Goal: Transaction & Acquisition: Book appointment/travel/reservation

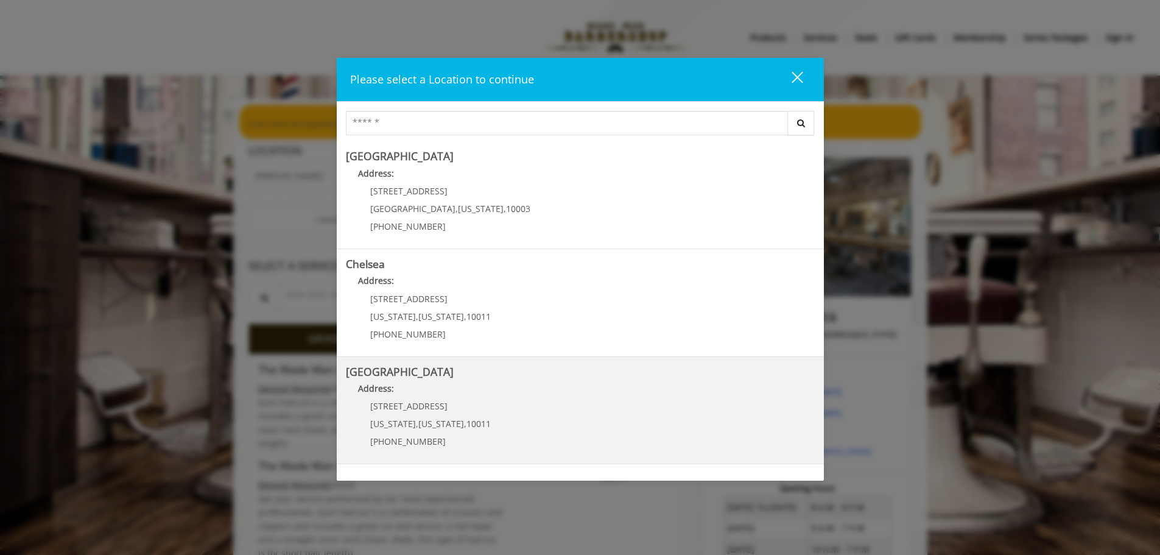
click at [459, 438] on p "(646) 850-0041" at bounding box center [430, 440] width 121 height 9
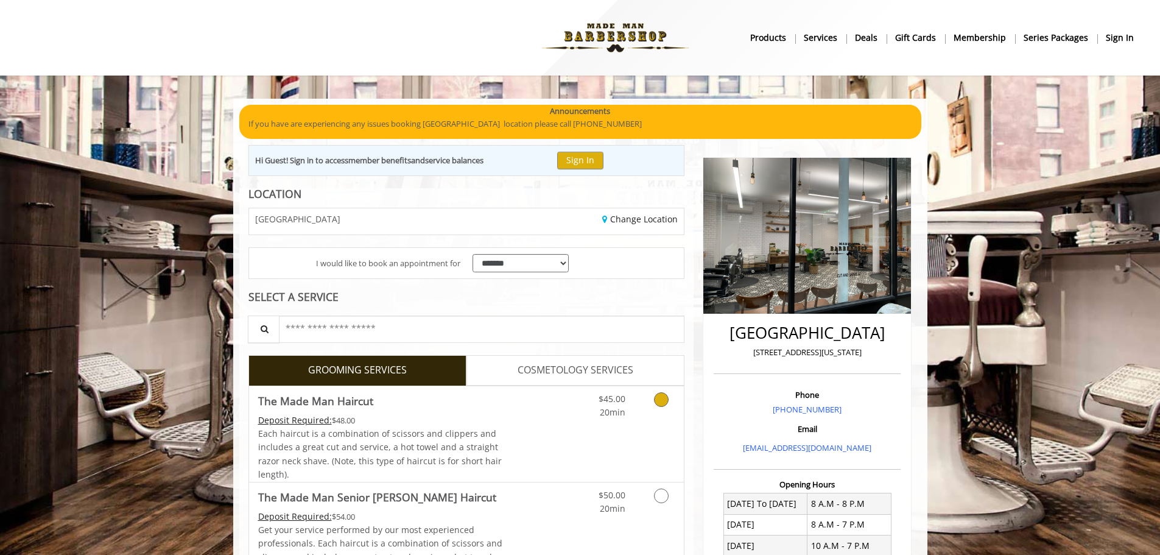
click at [661, 399] on icon "Grooming services" at bounding box center [661, 399] width 15 height 15
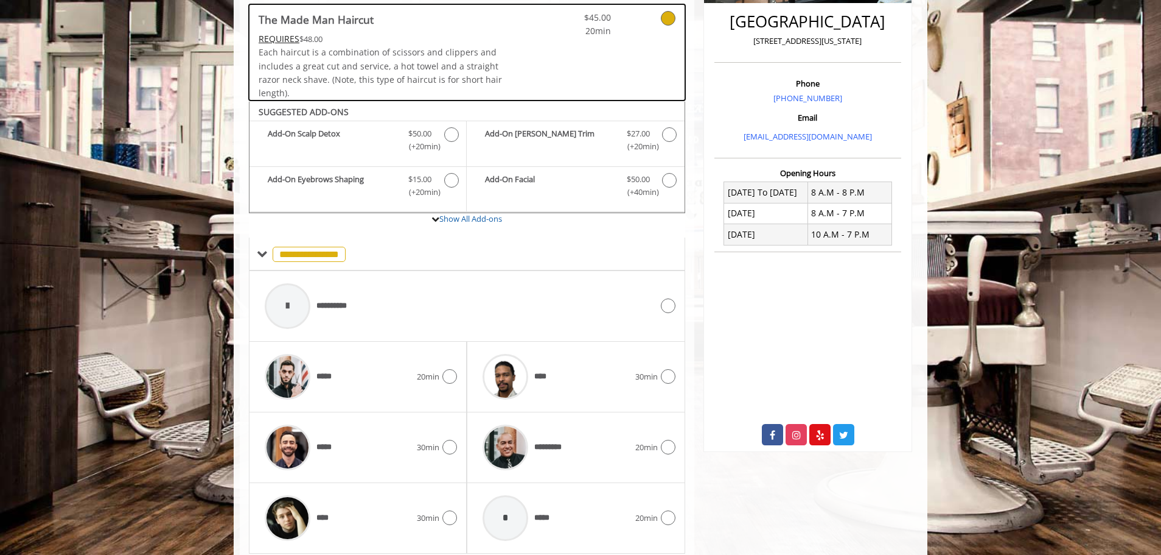
scroll to position [352, 0]
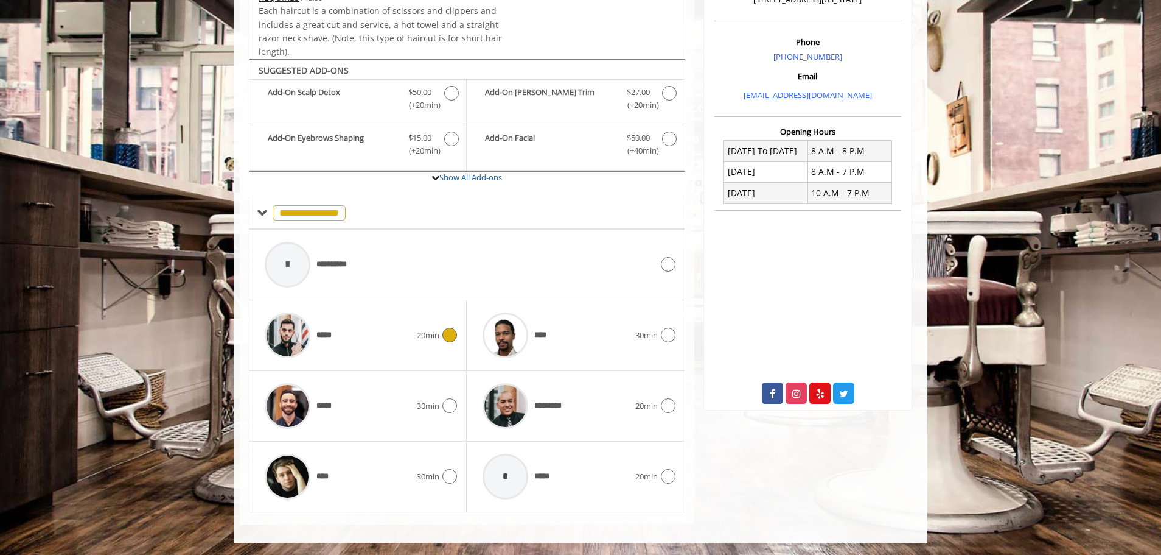
click at [446, 342] on div at bounding box center [448, 334] width 18 height 15
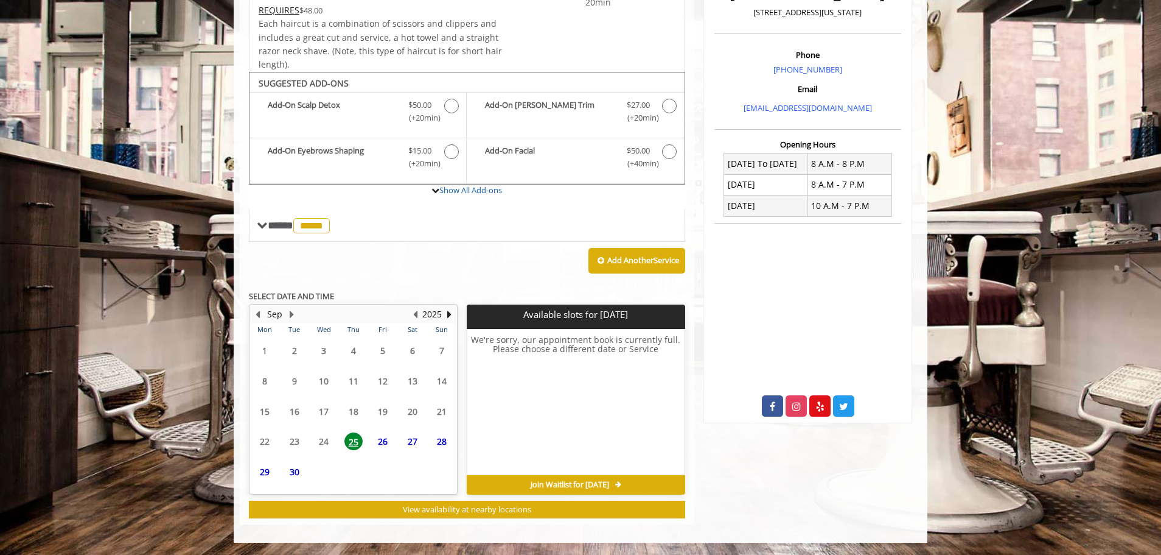
scroll to position [340, 0]
click at [382, 418] on span "26" at bounding box center [383, 418] width 18 height 18
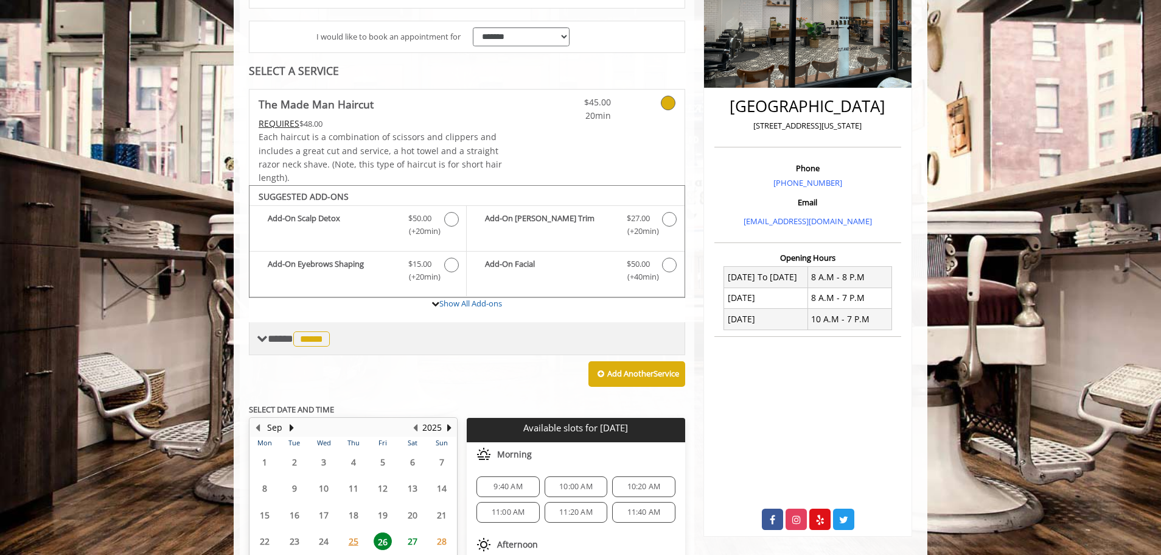
scroll to position [175, 0]
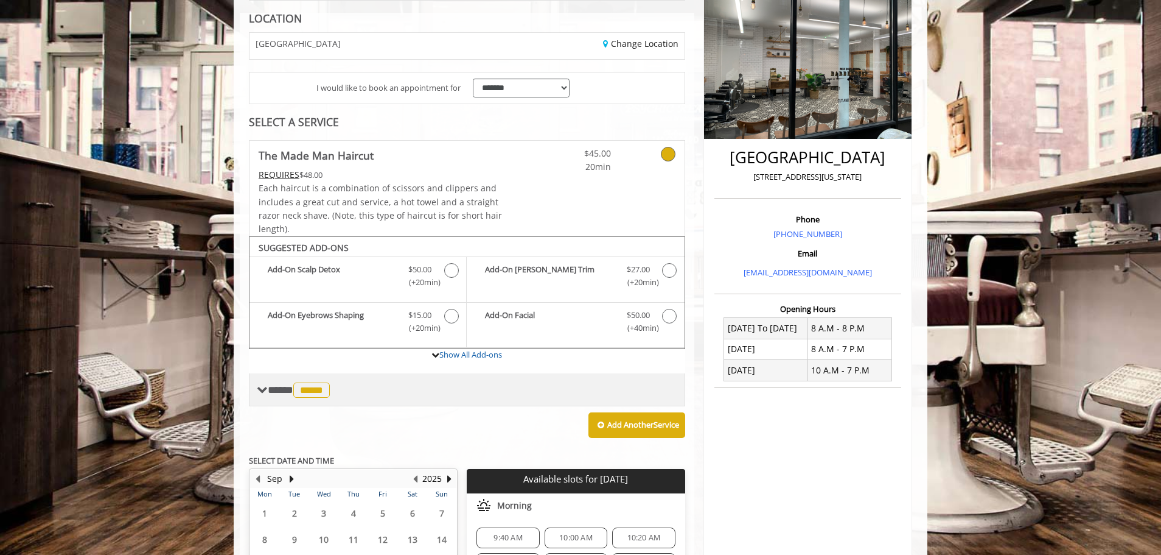
click at [312, 394] on span "*****" at bounding box center [311, 389] width 37 height 15
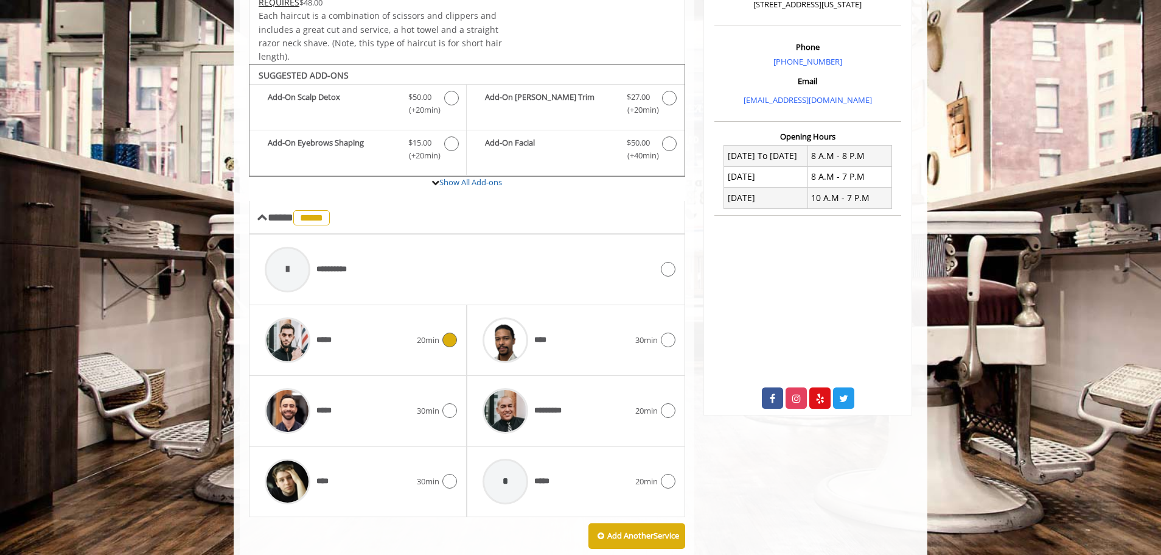
scroll to position [480, 0]
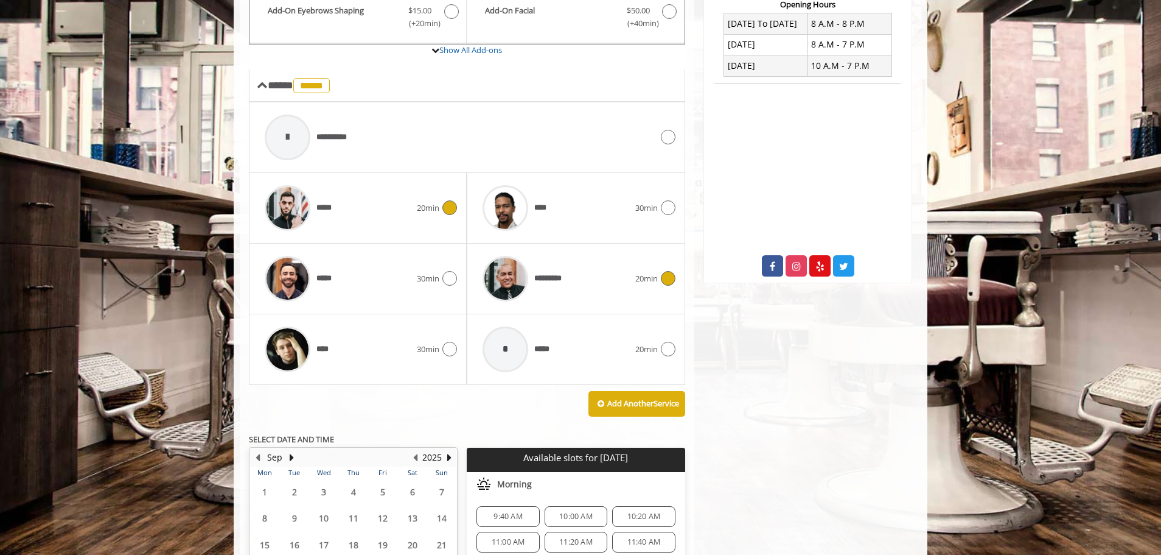
click at [671, 276] on icon at bounding box center [668, 278] width 15 height 15
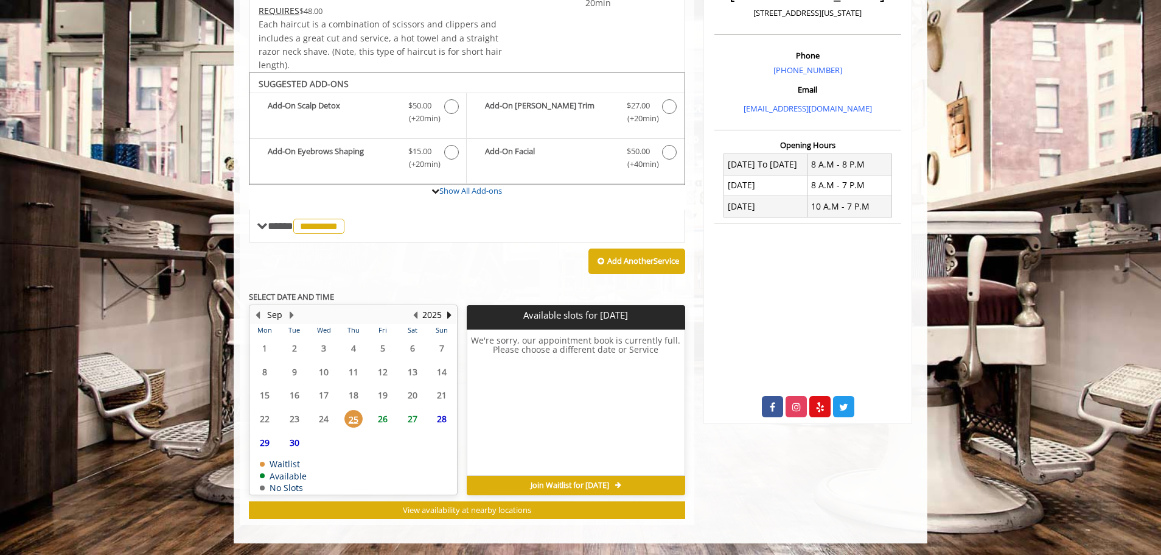
scroll to position [340, 0]
click at [385, 419] on span "26" at bounding box center [383, 418] width 18 height 18
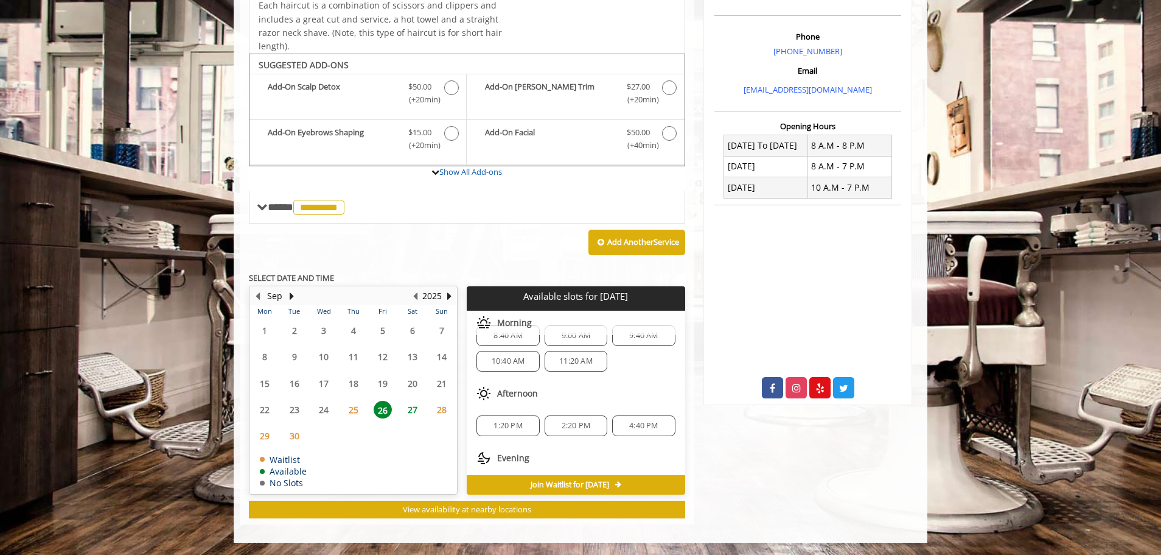
scroll to position [0, 0]
click at [580, 384] on span "11:20 AM" at bounding box center [575, 381] width 33 height 10
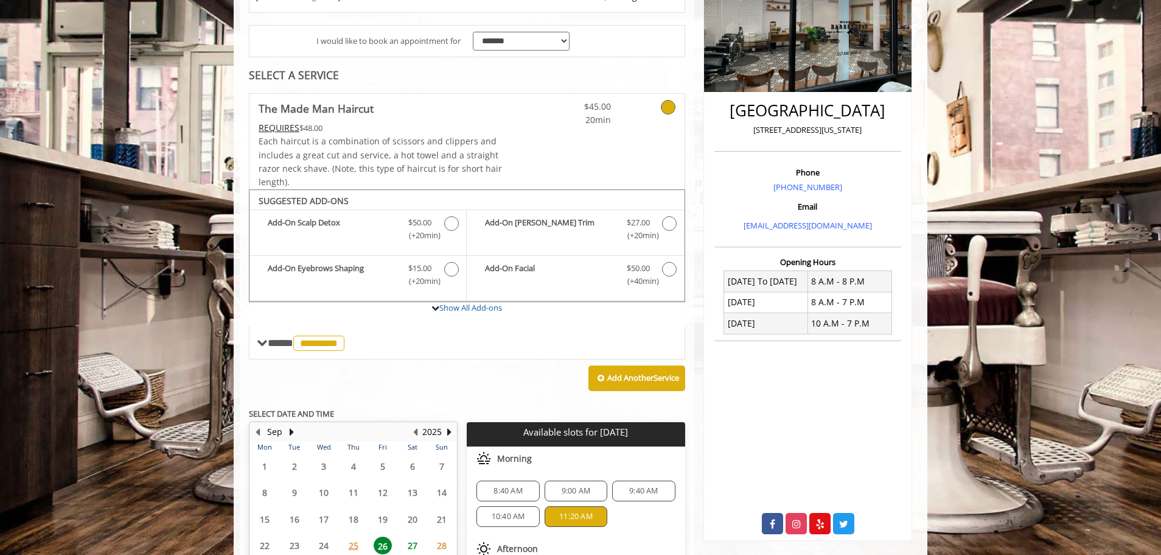
scroll to position [212, 0]
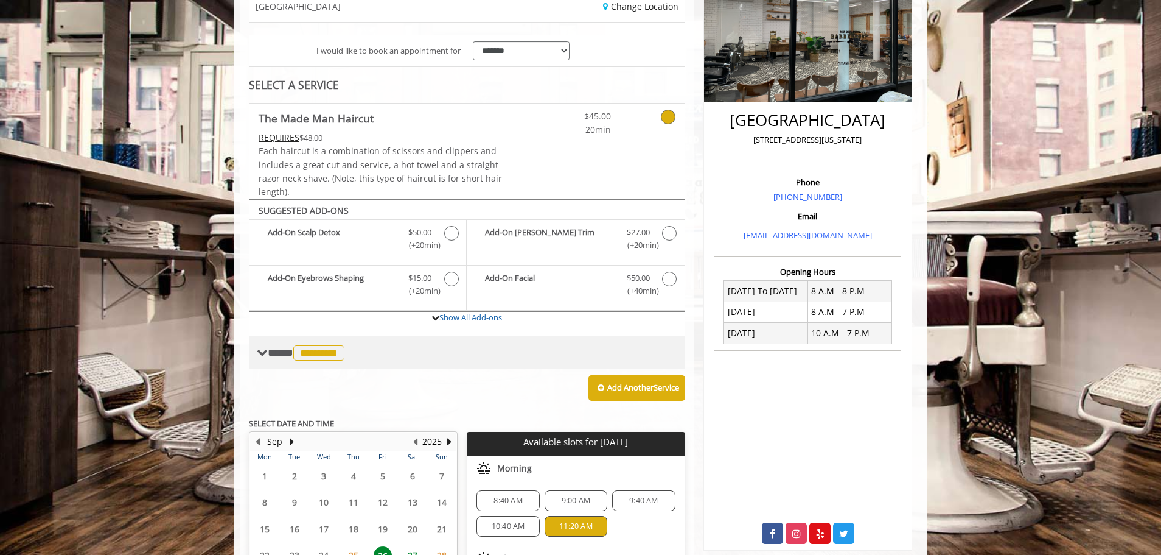
click at [332, 354] on span "*********" at bounding box center [318, 352] width 51 height 15
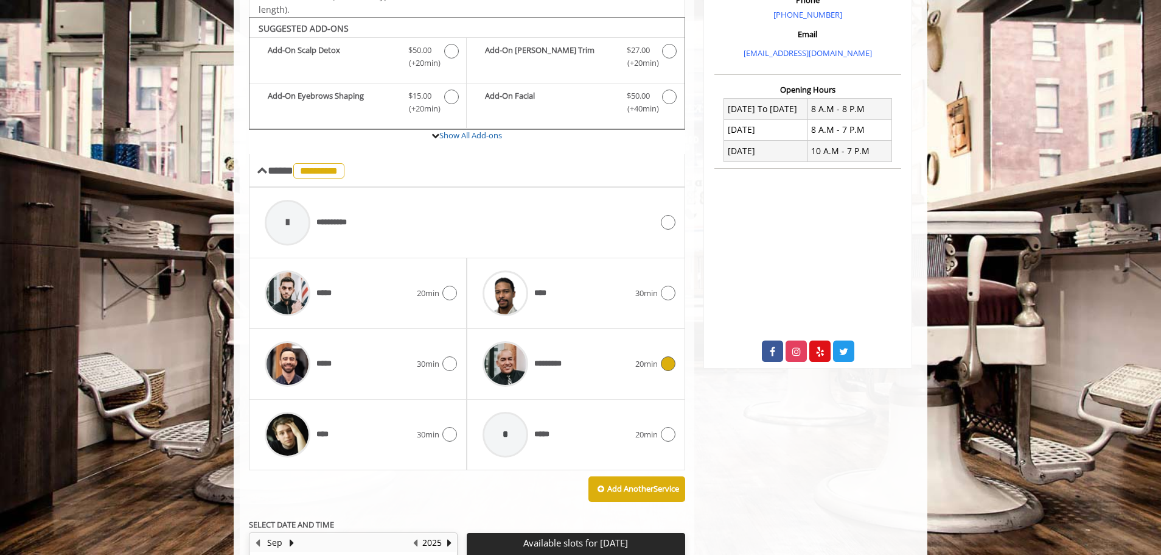
scroll to position [395, 0]
click at [449, 296] on icon at bounding box center [450, 292] width 15 height 15
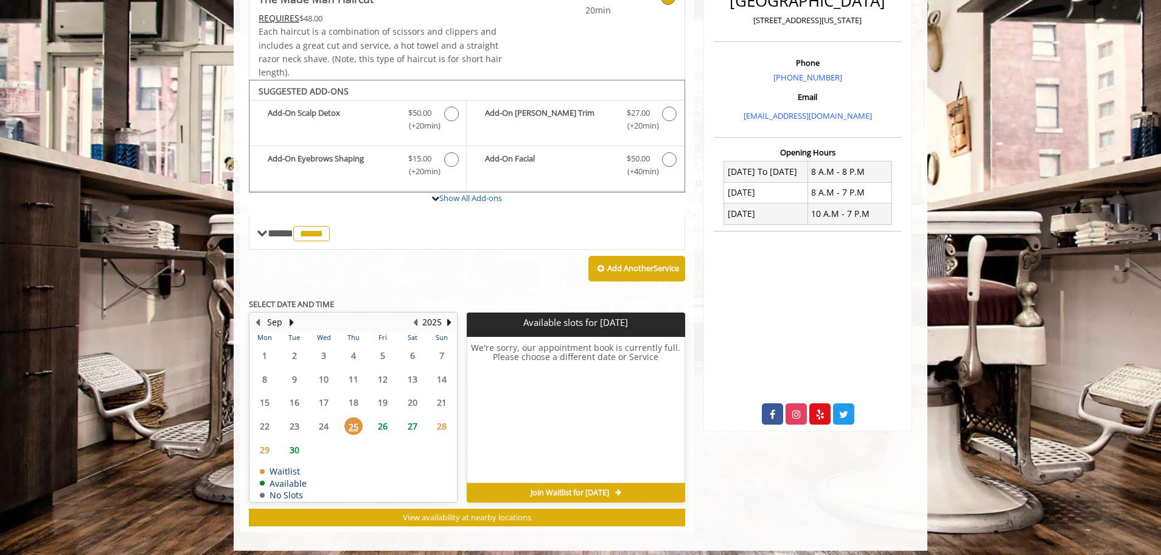
scroll to position [340, 0]
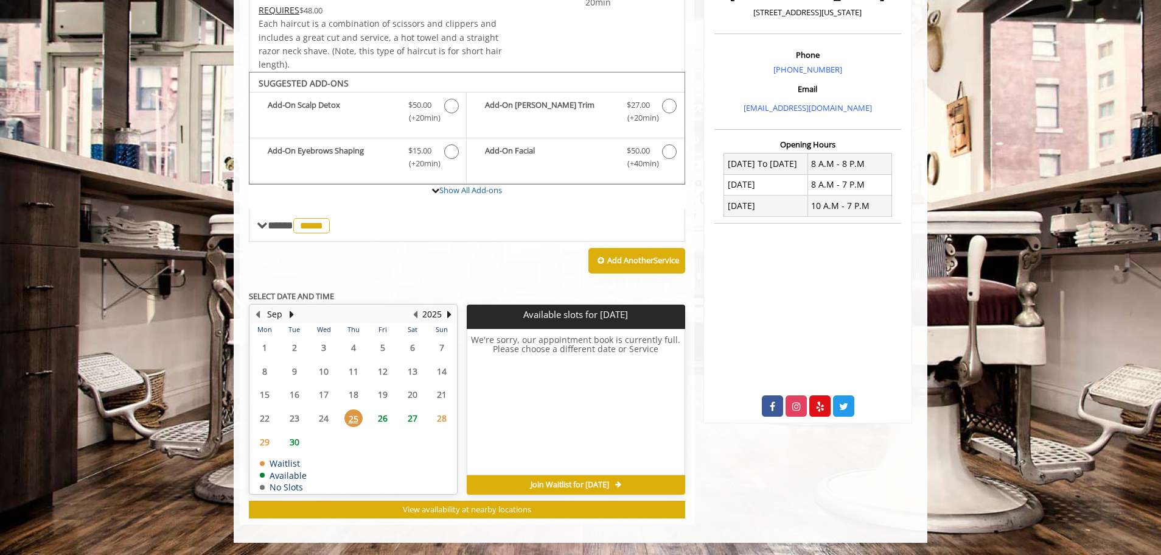
click at [383, 418] on span "26" at bounding box center [383, 418] width 18 height 18
